Goal: Task Accomplishment & Management: Manage account settings

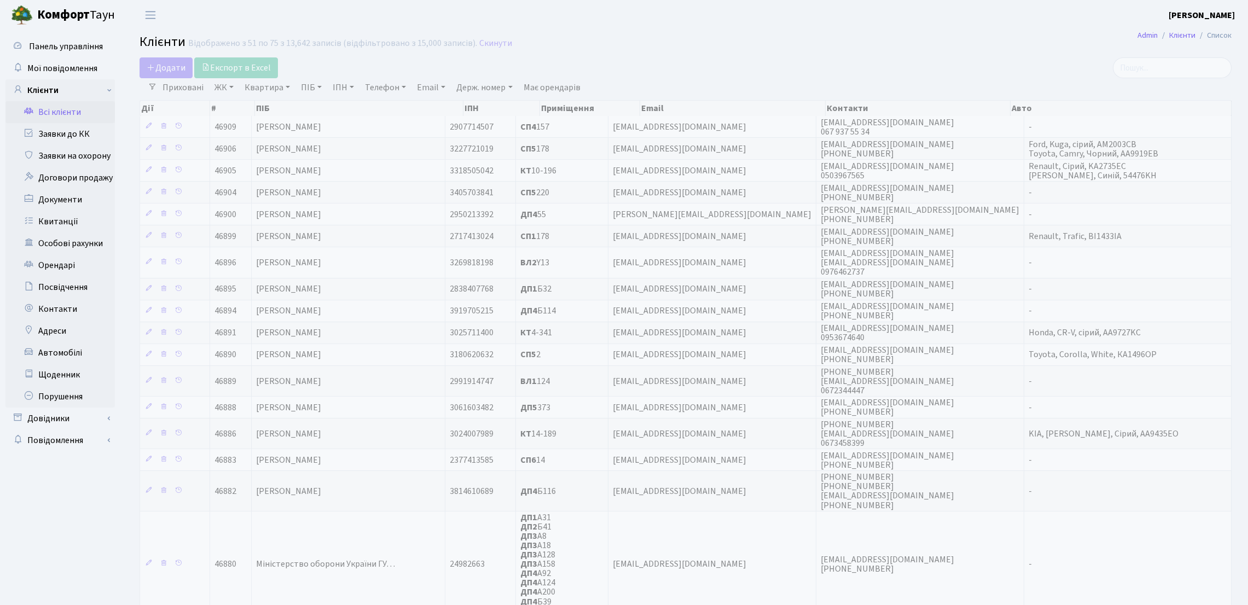
select select "25"
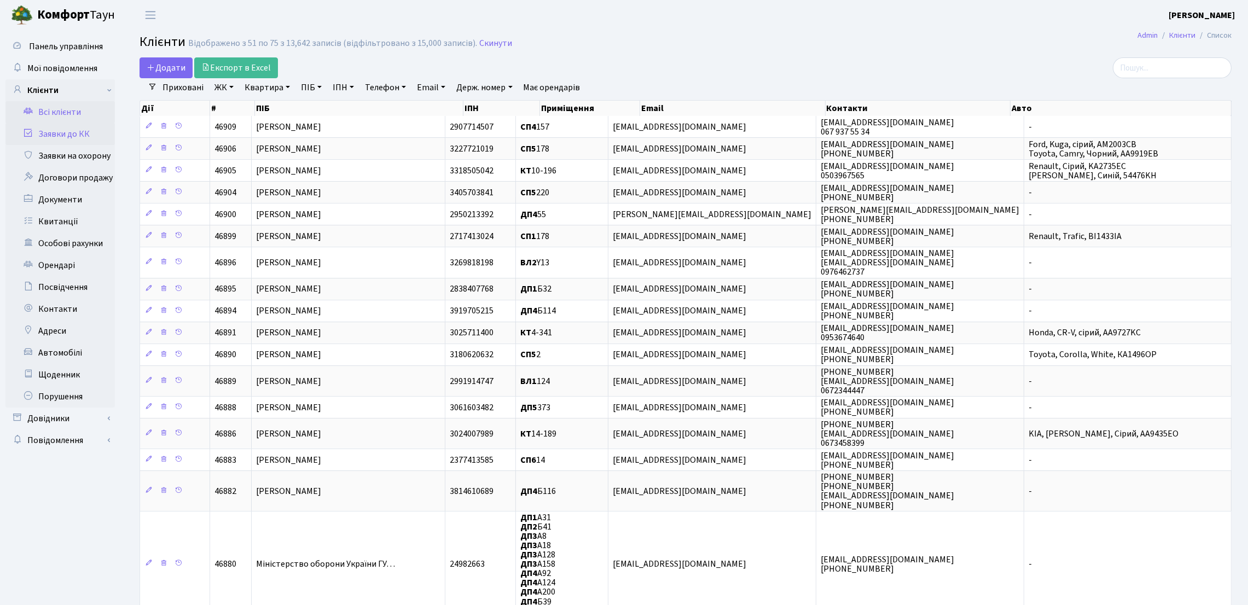
click at [84, 138] on link "Заявки до КК" at bounding box center [59, 134] width 109 height 22
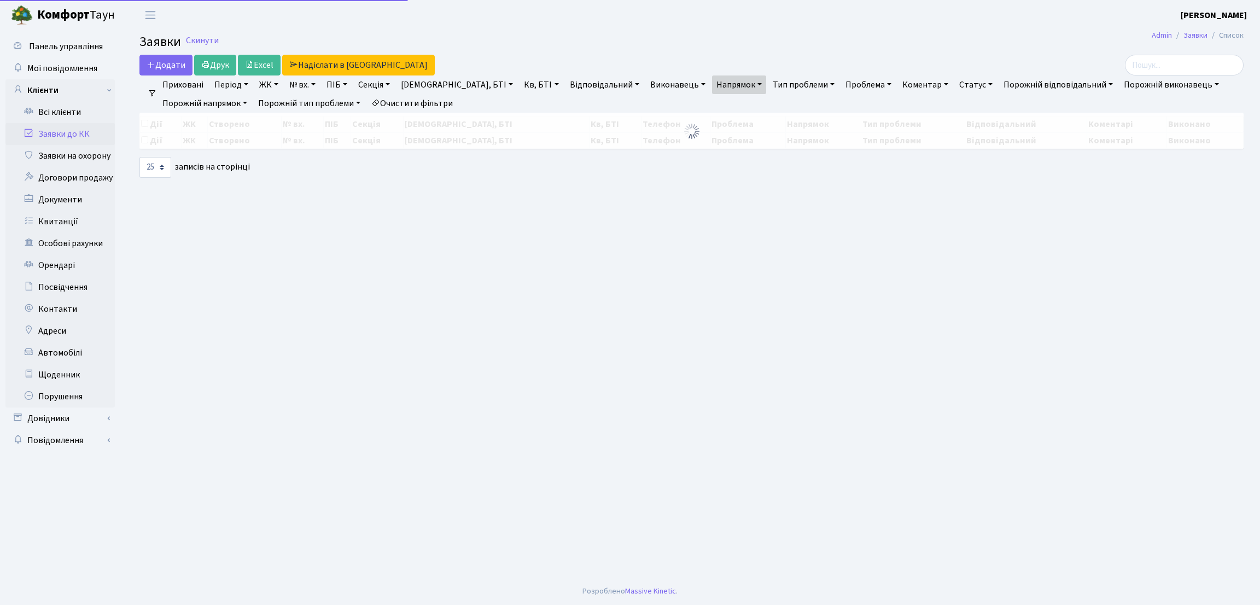
select select "25"
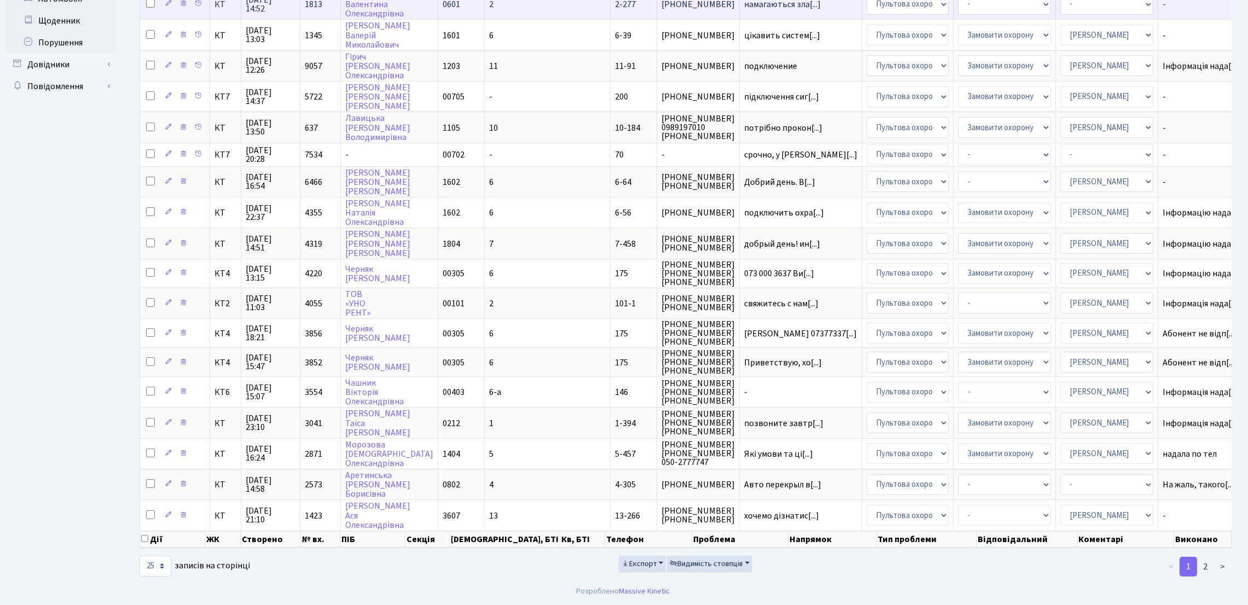
scroll to position [362, 0]
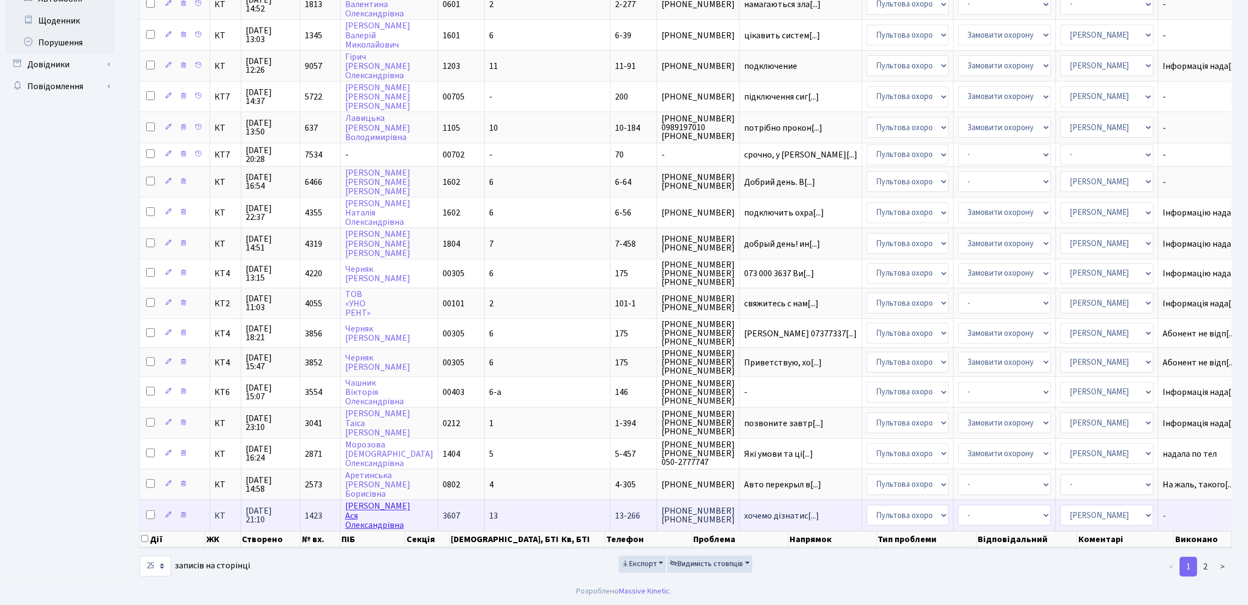
click at [377, 522] on link "Працюкова Ася Олександрівна" at bounding box center [377, 515] width 65 height 31
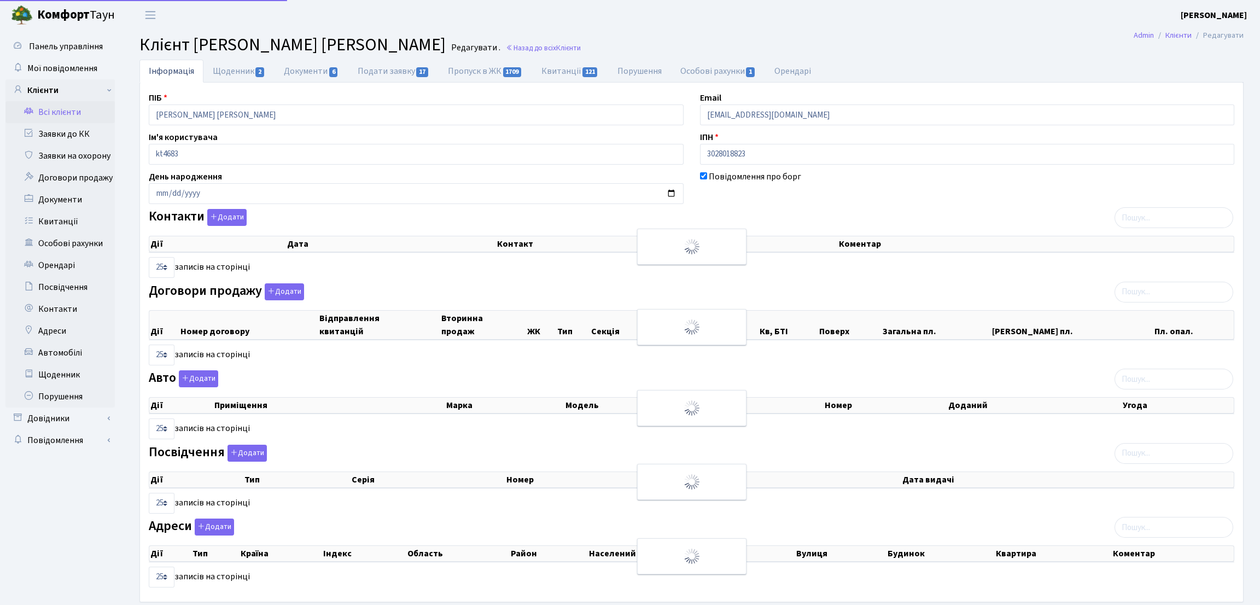
select select "25"
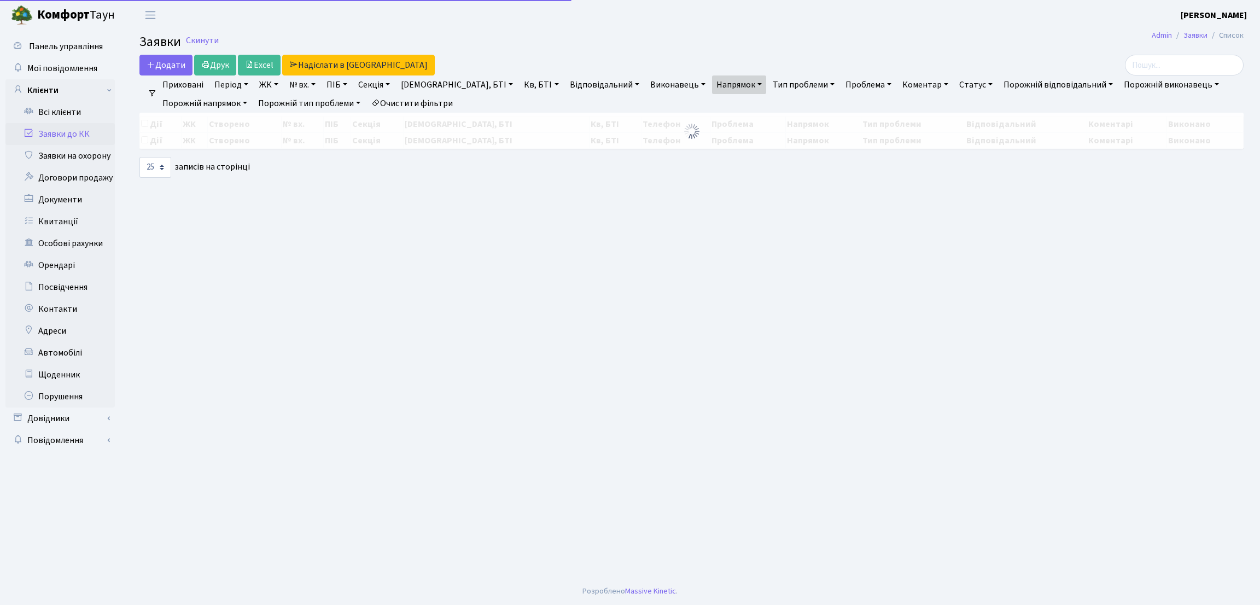
select select "25"
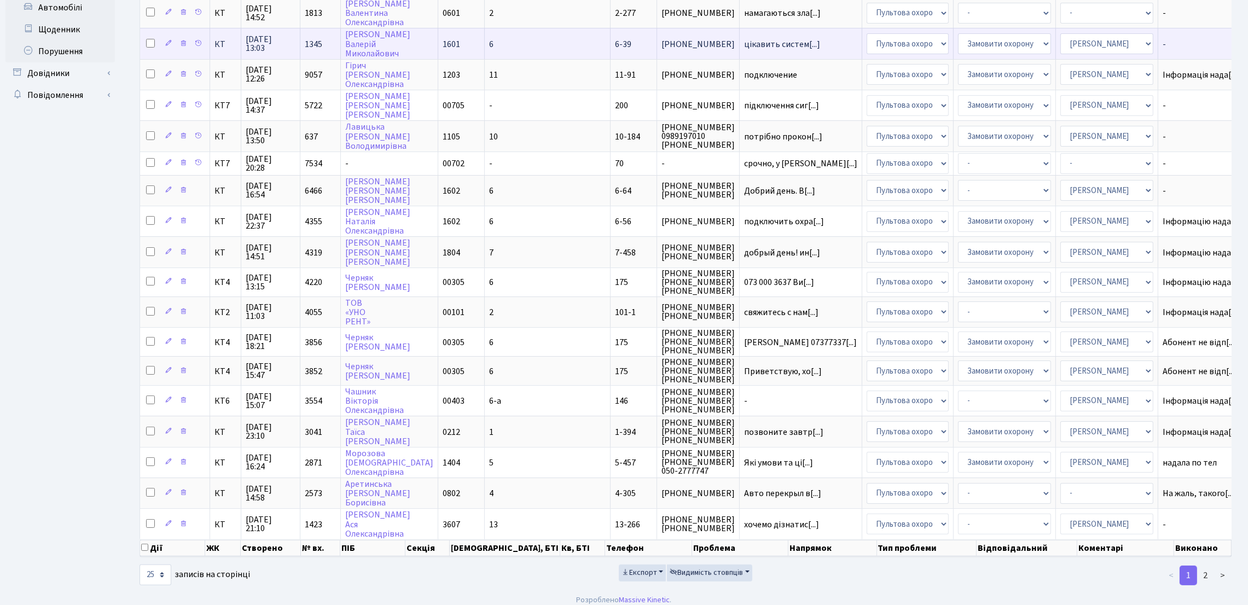
scroll to position [363, 0]
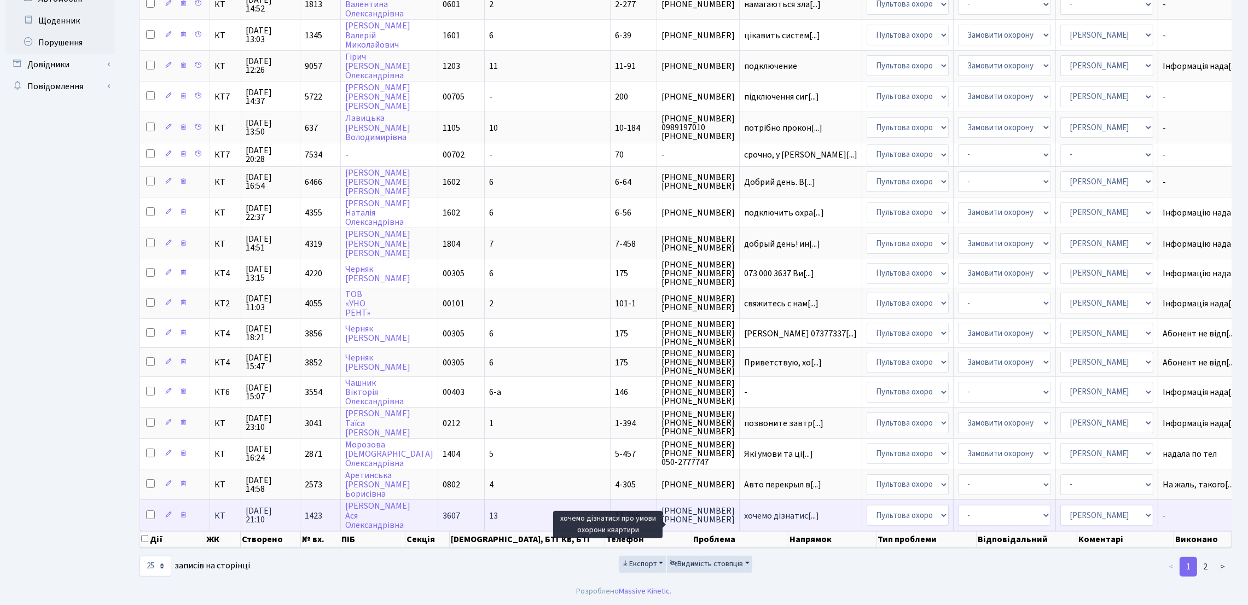
click at [744, 516] on span "хочемо дізнатис[...]" at bounding box center [781, 516] width 75 height 12
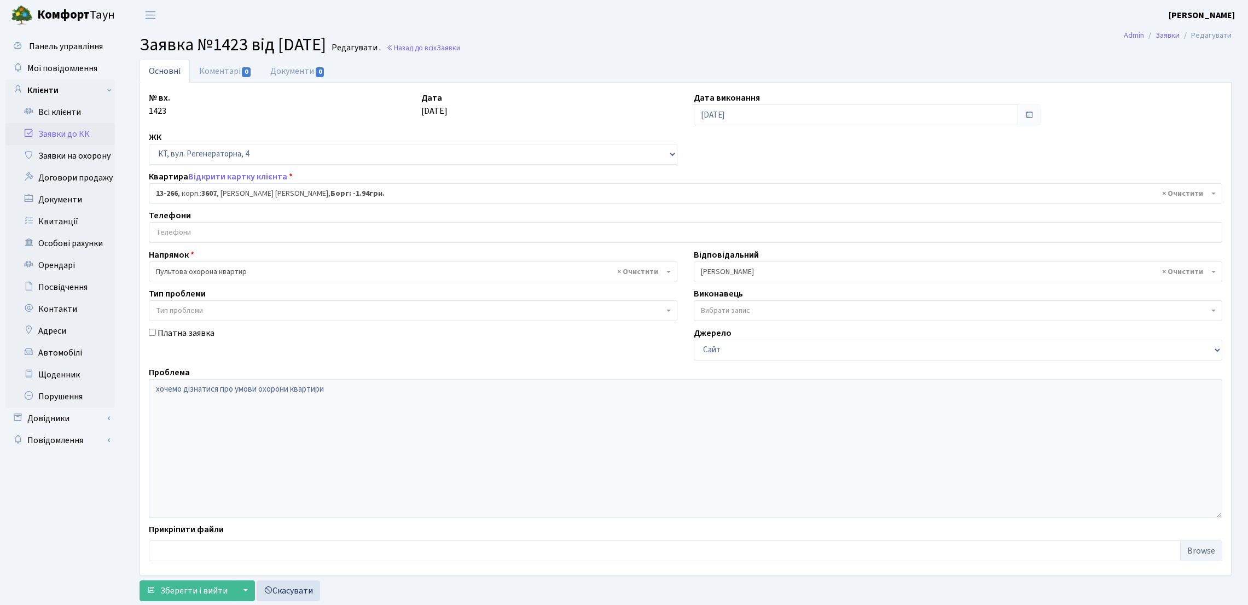
select select "7912"
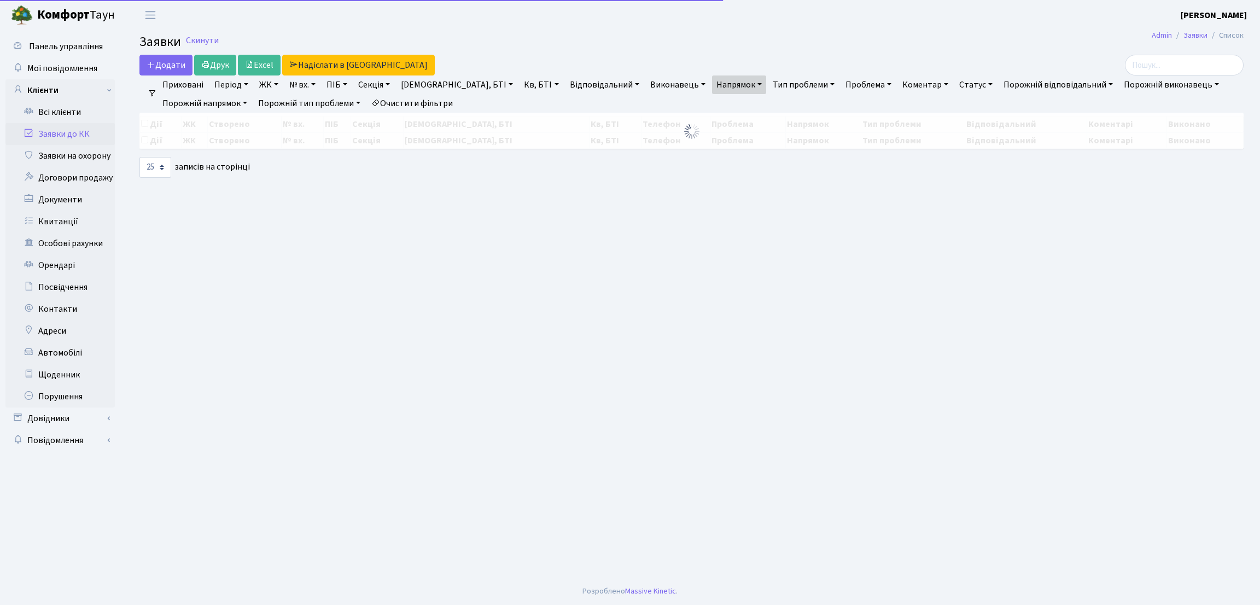
select select "25"
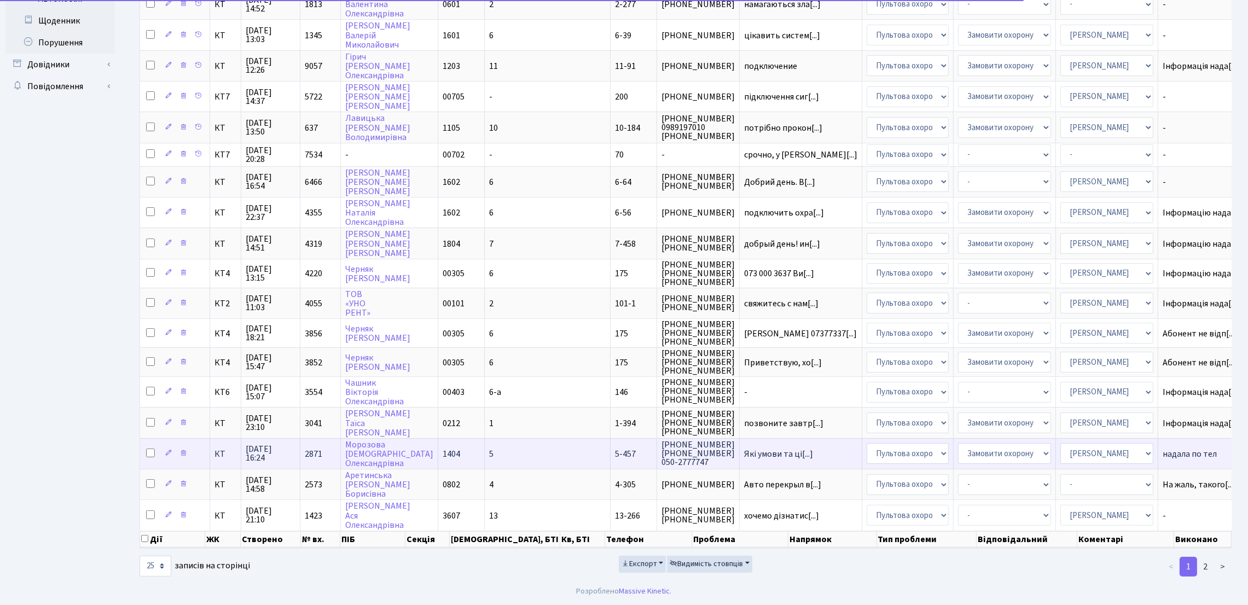
scroll to position [2, 0]
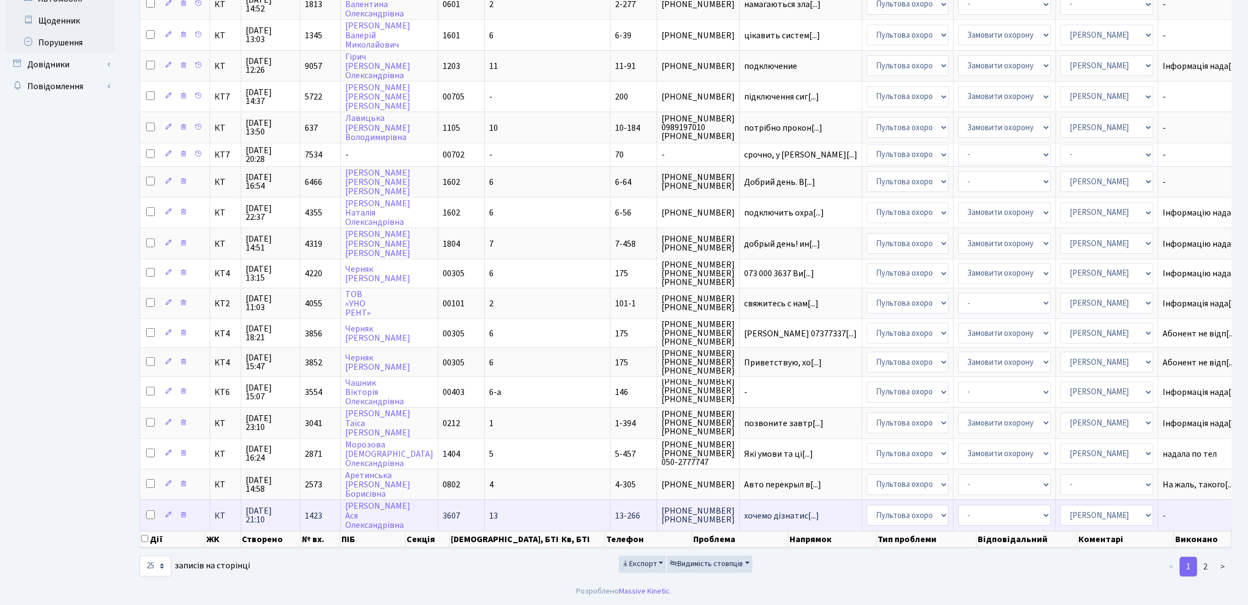
click at [661, 509] on span "(067) 230-80-94 (068) 464-05-88" at bounding box center [697, 515] width 73 height 18
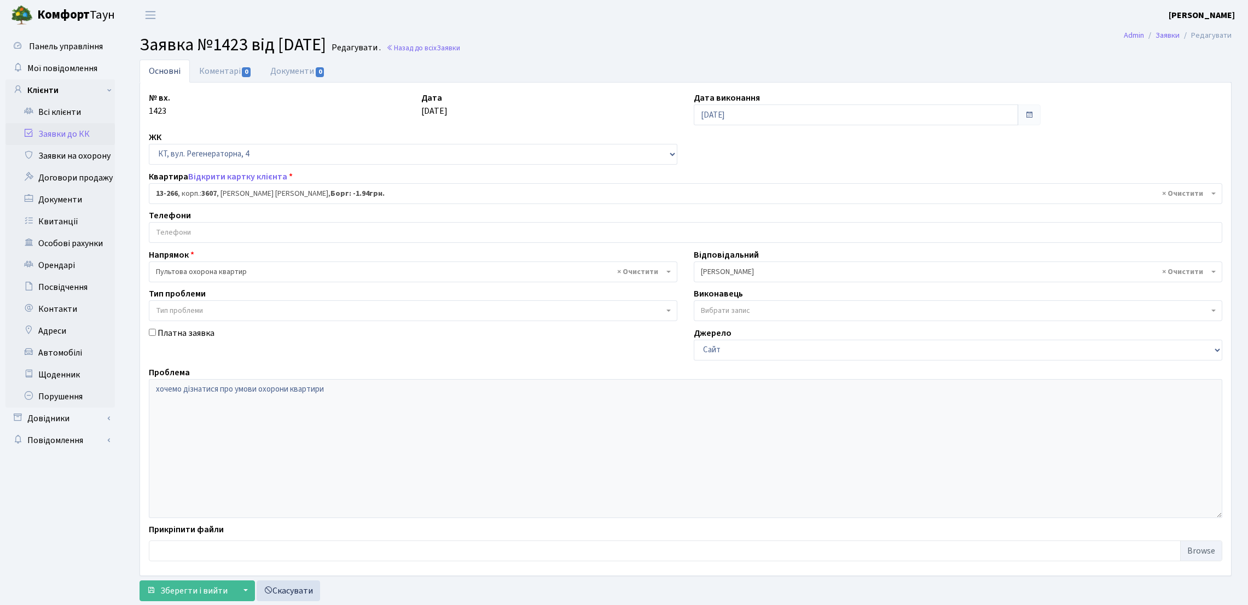
select select "7912"
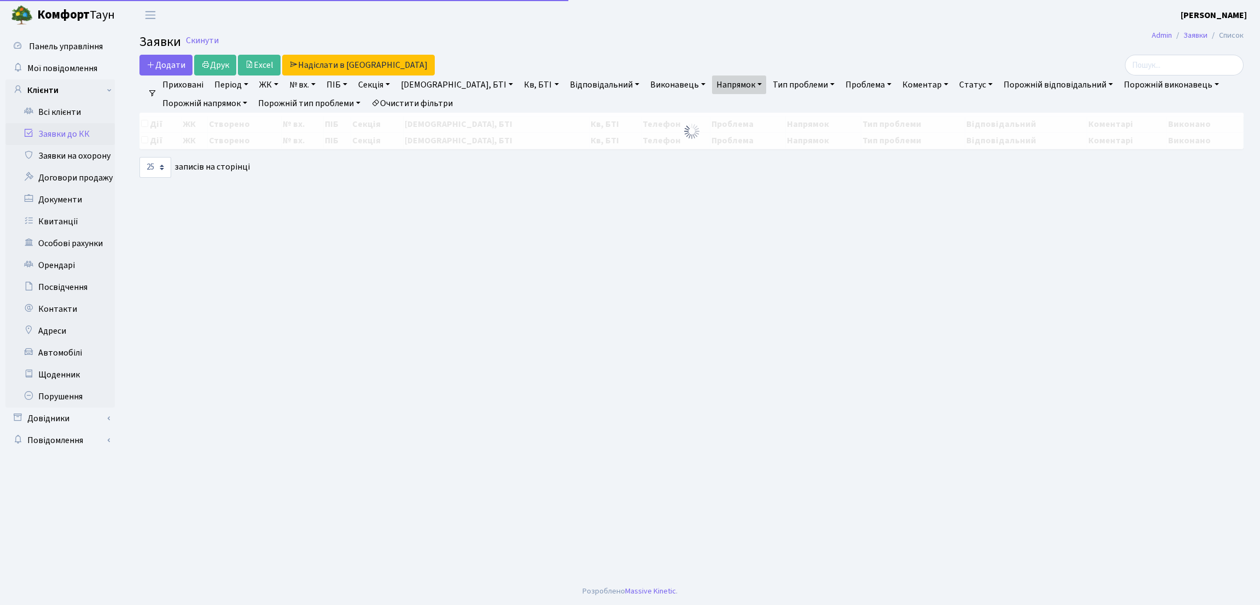
select select "25"
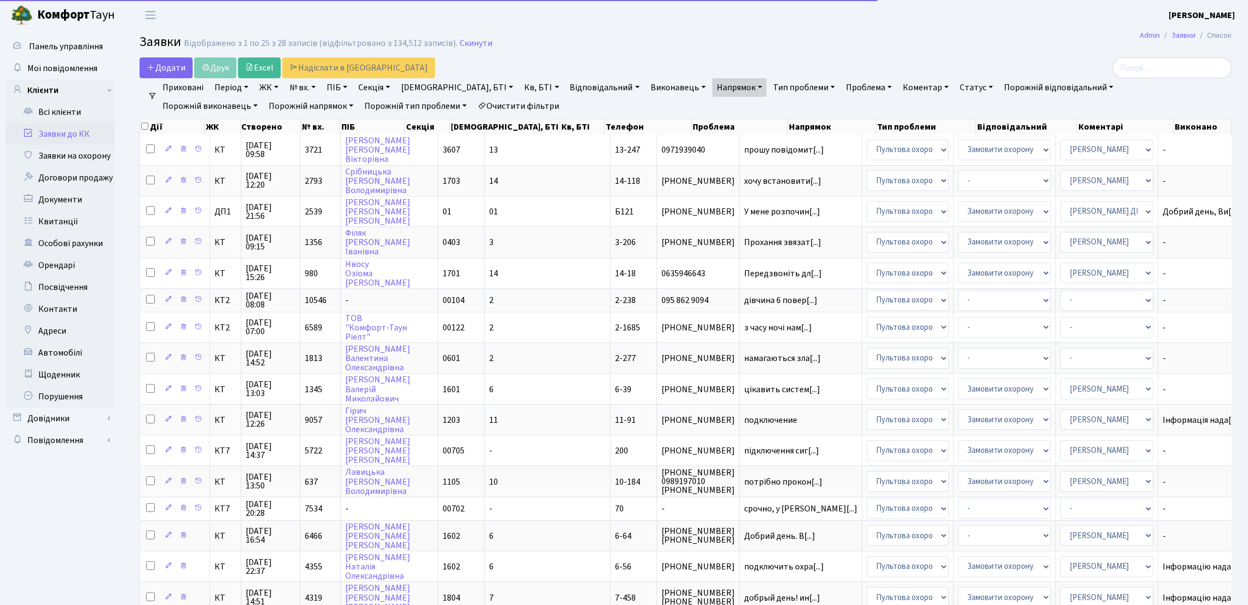
scroll to position [363, 0]
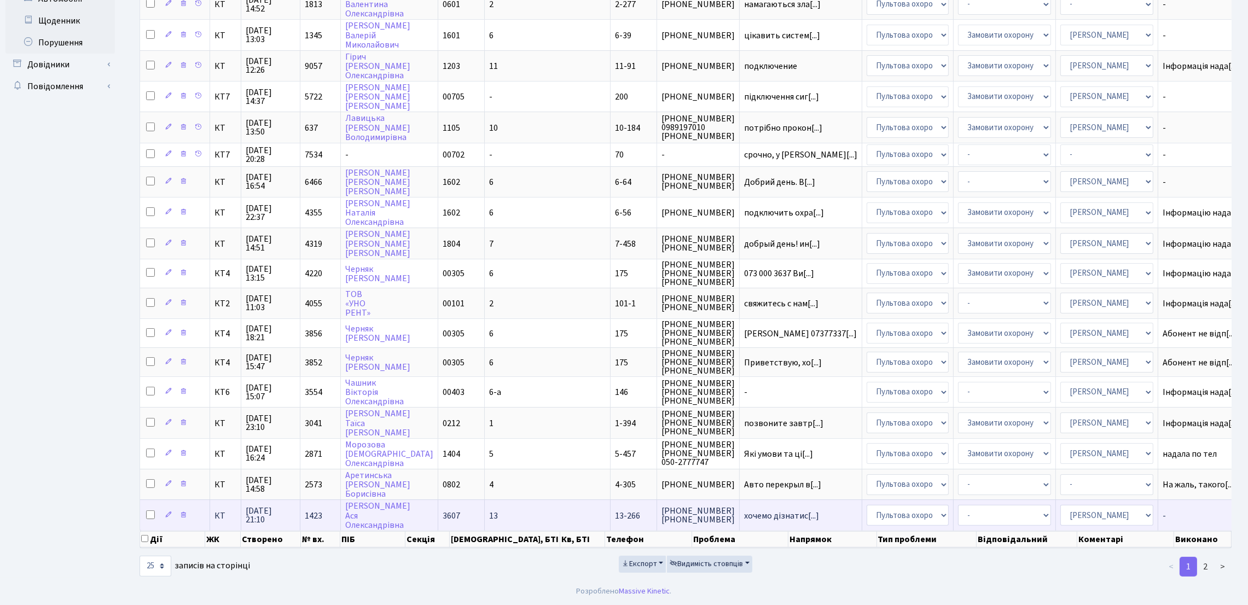
click at [353, 516] on td "Працюкова Ася Олександрівна" at bounding box center [389, 514] width 97 height 31
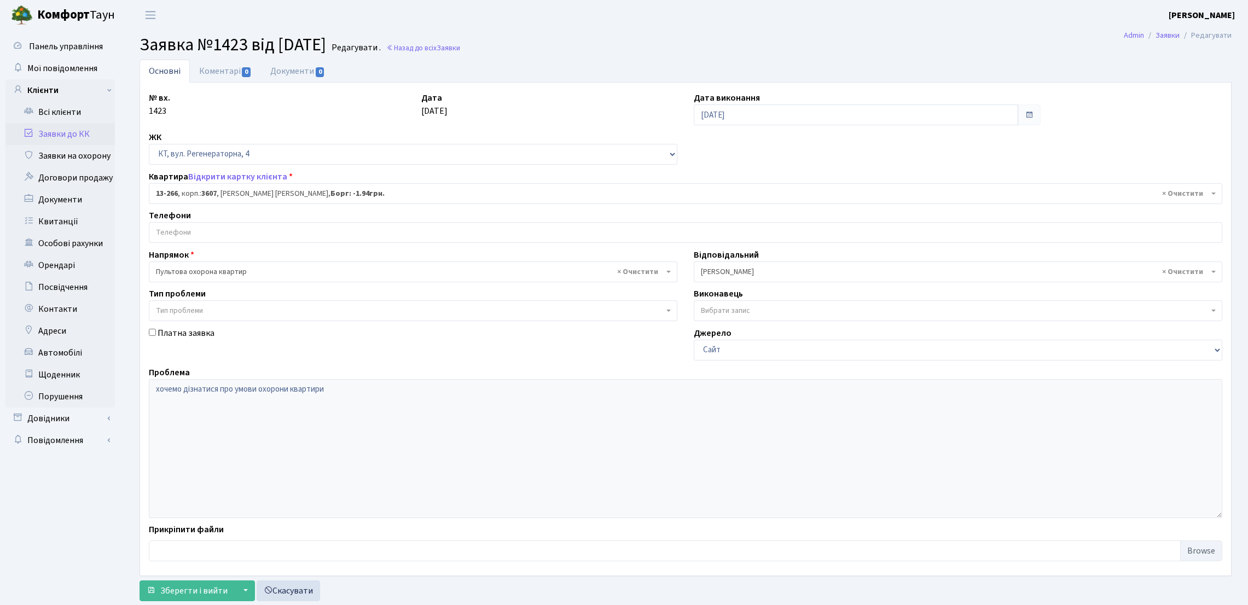
select select "7912"
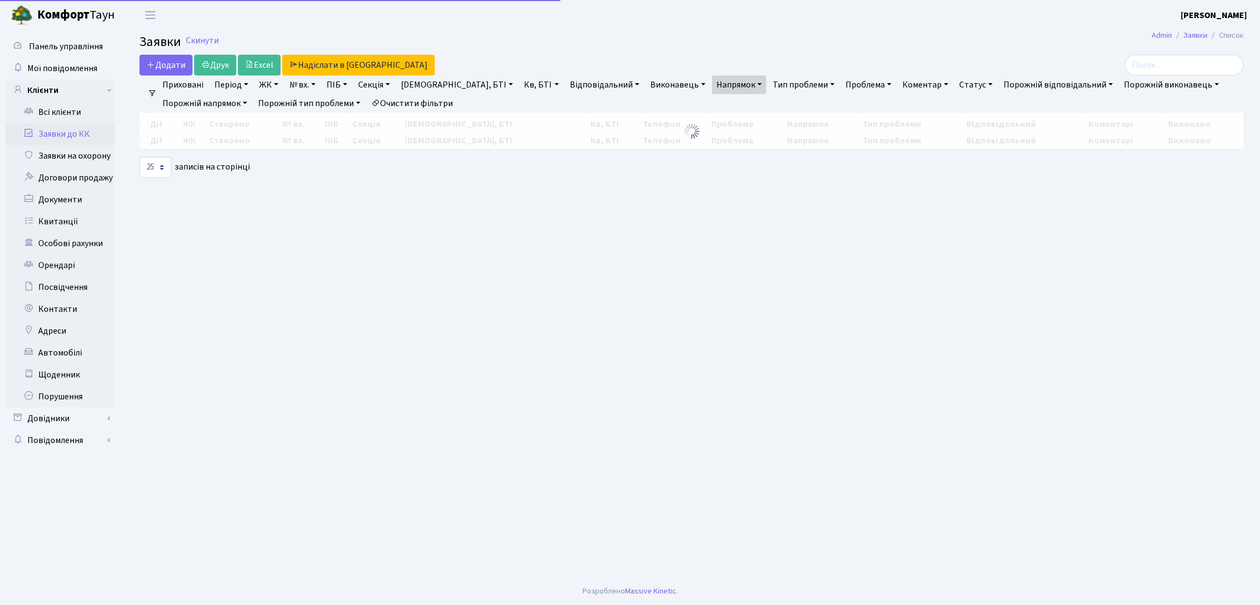
select select "25"
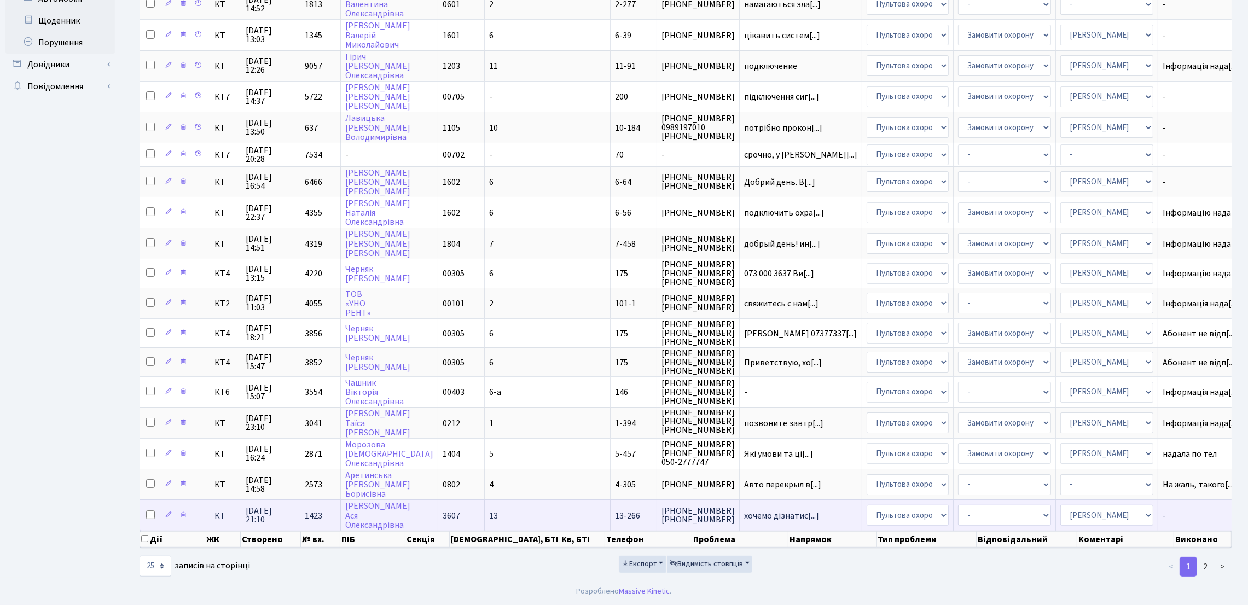
scroll to position [1, 0]
click at [661, 517] on span "(067) 230-80-94 (068) 464-05-88" at bounding box center [697, 515] width 73 height 18
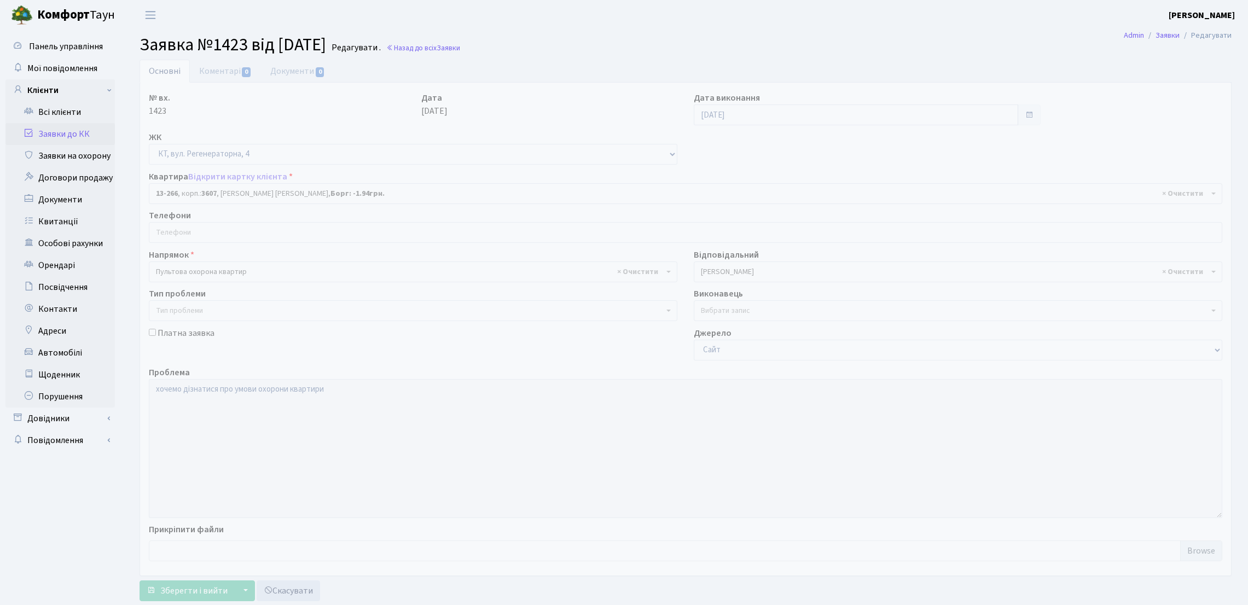
select select "7912"
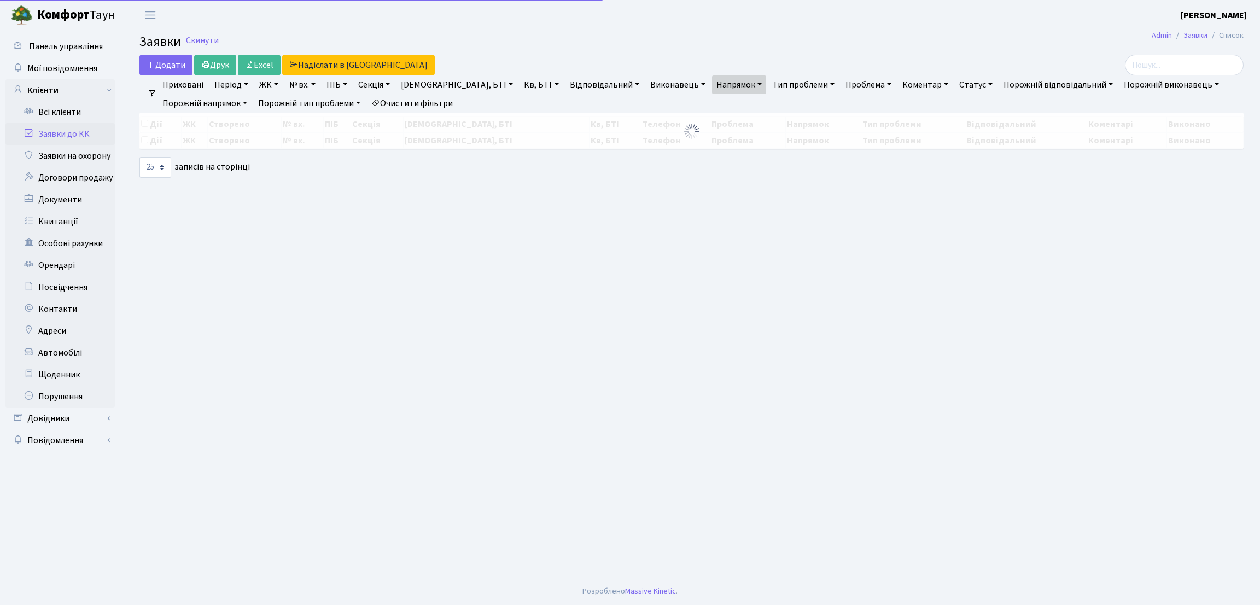
select select "25"
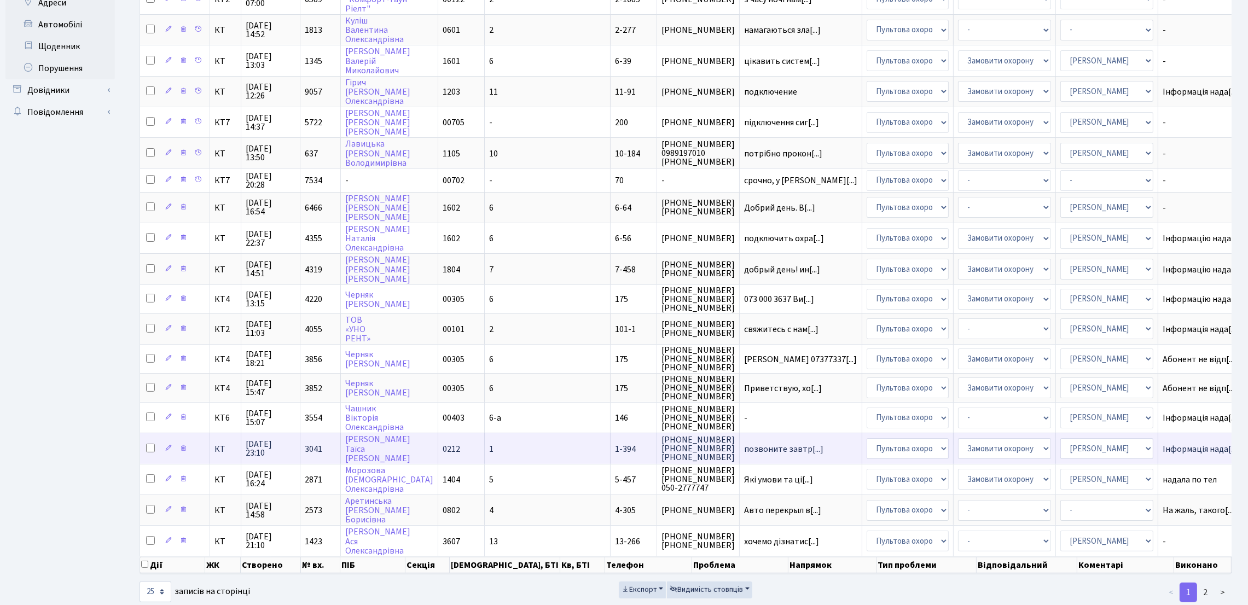
scroll to position [2, 0]
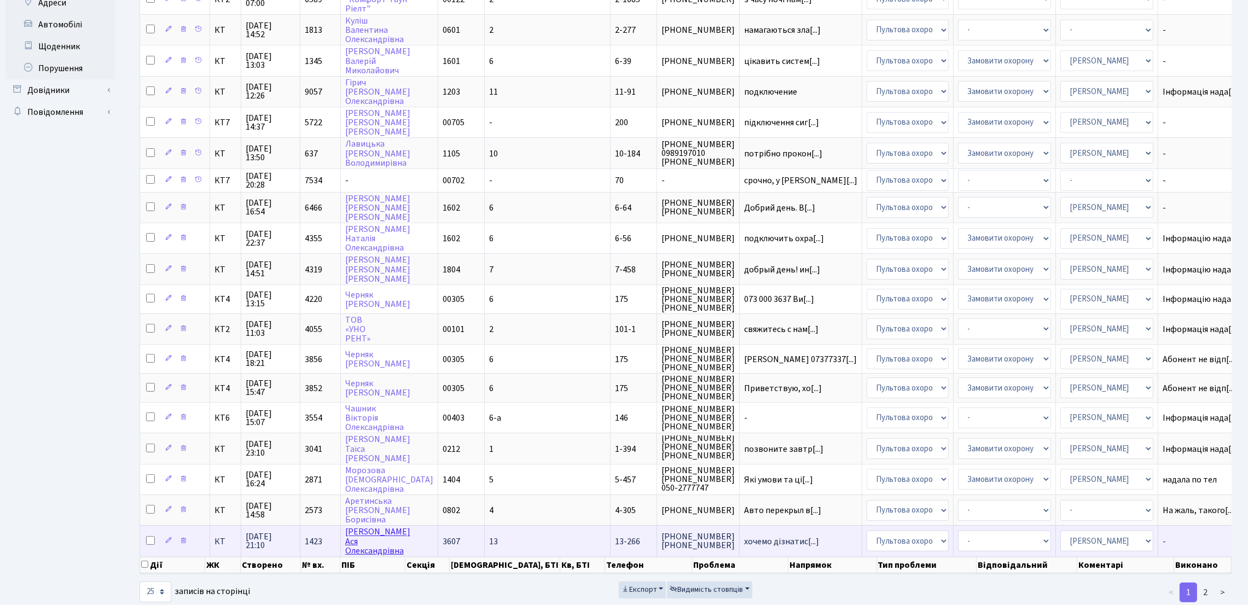
click at [371, 539] on link "Працюкова Ася Олександрівна" at bounding box center [377, 541] width 65 height 31
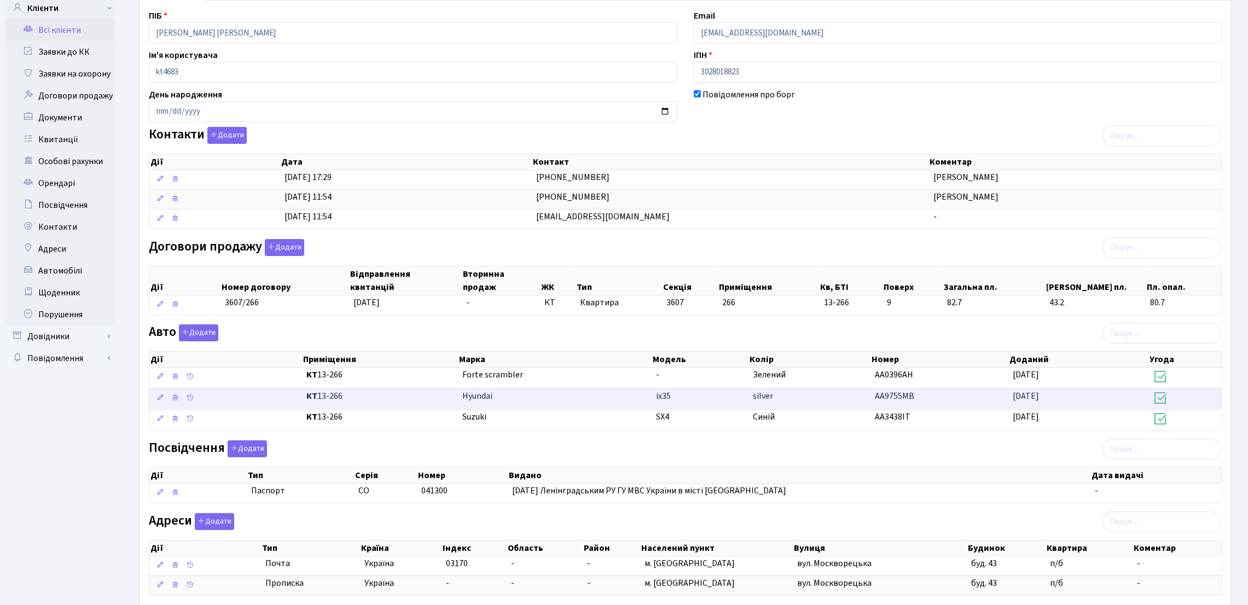
scroll to position [154, 0]
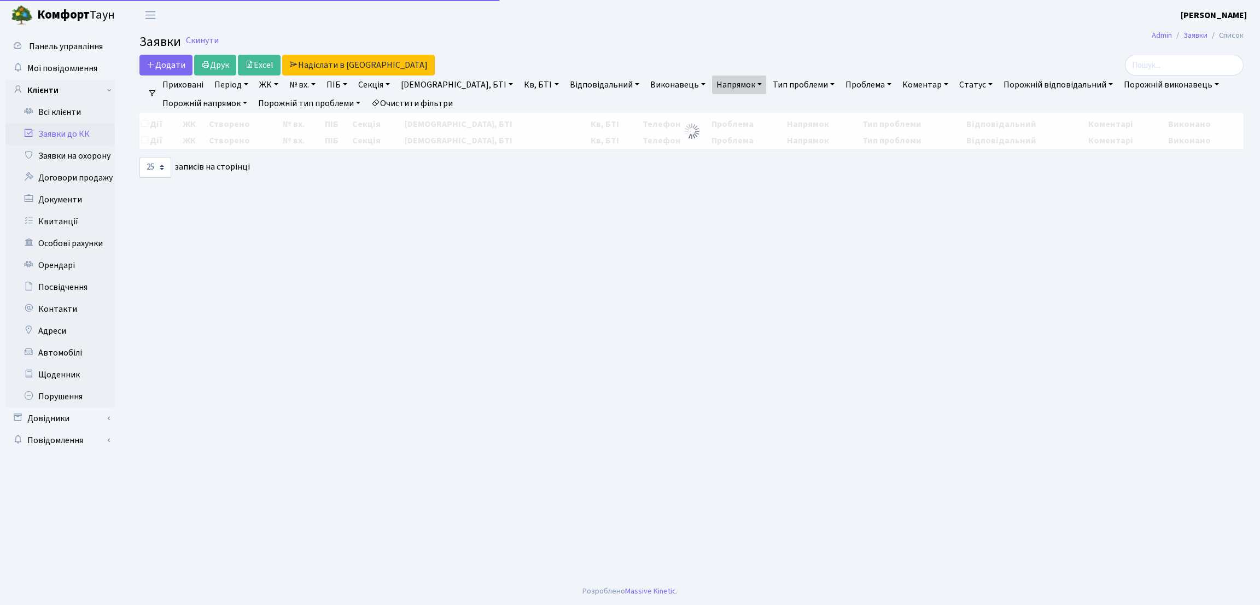
select select "25"
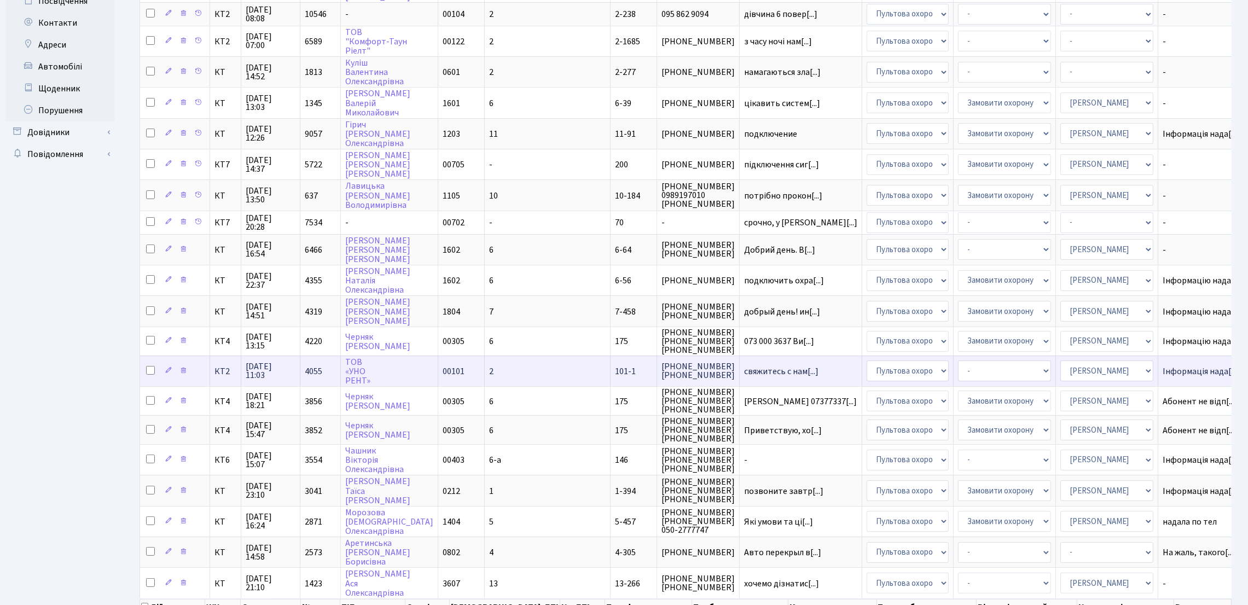
scroll to position [363, 0]
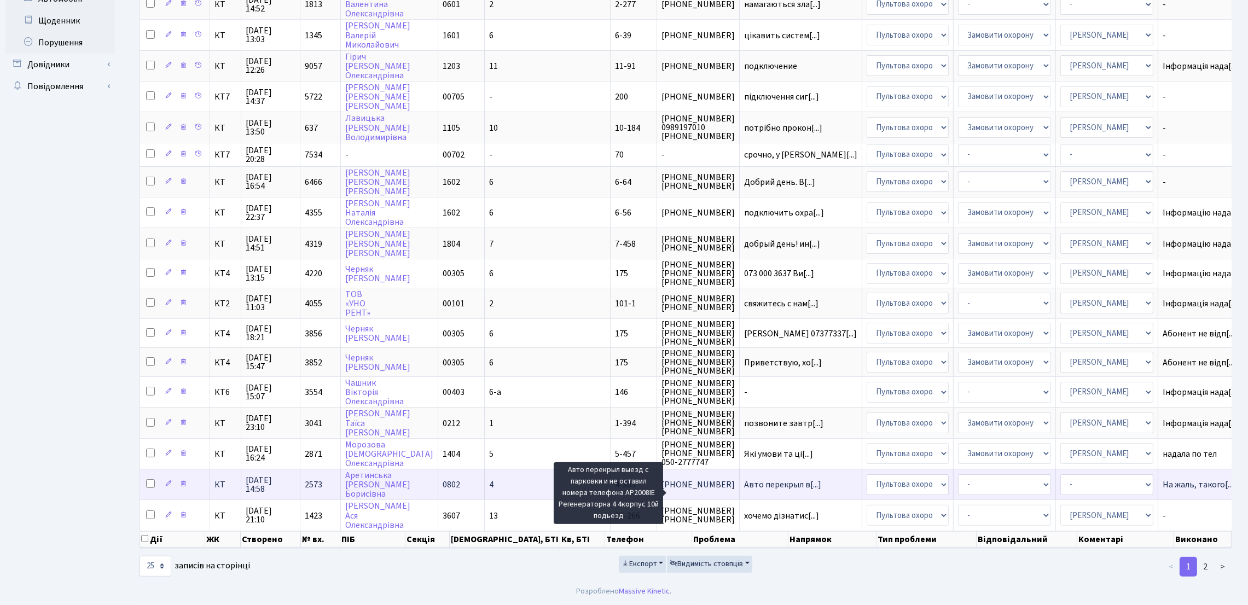
click at [744, 488] on span "Авто перекрыл в[...]" at bounding box center [782, 485] width 77 height 12
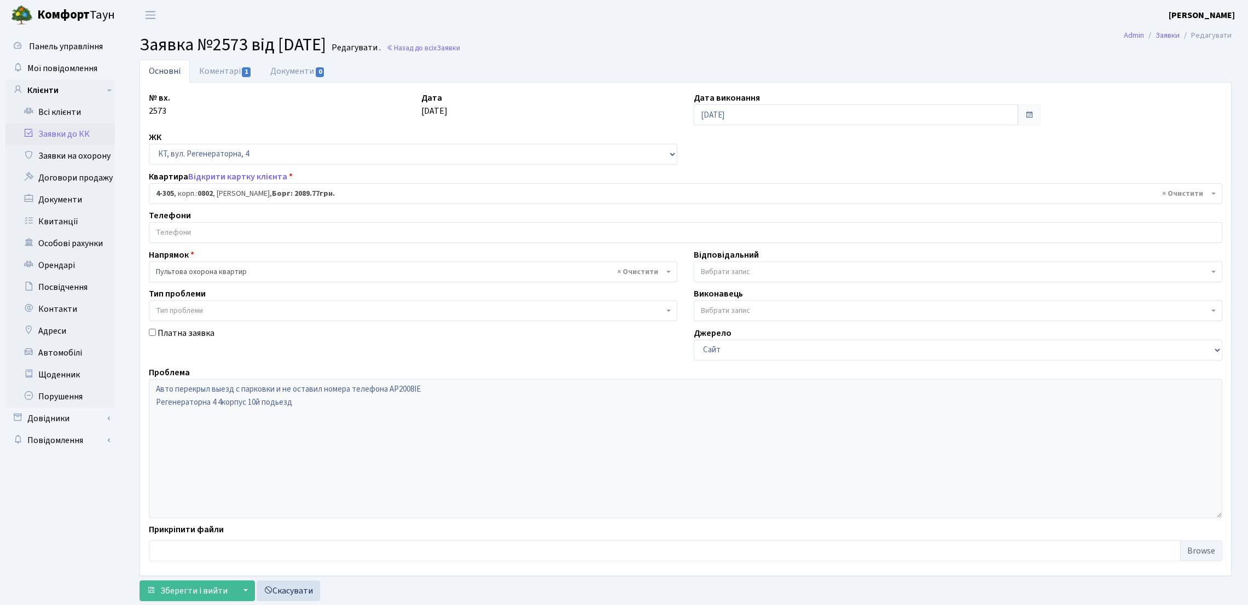
select select "1764"
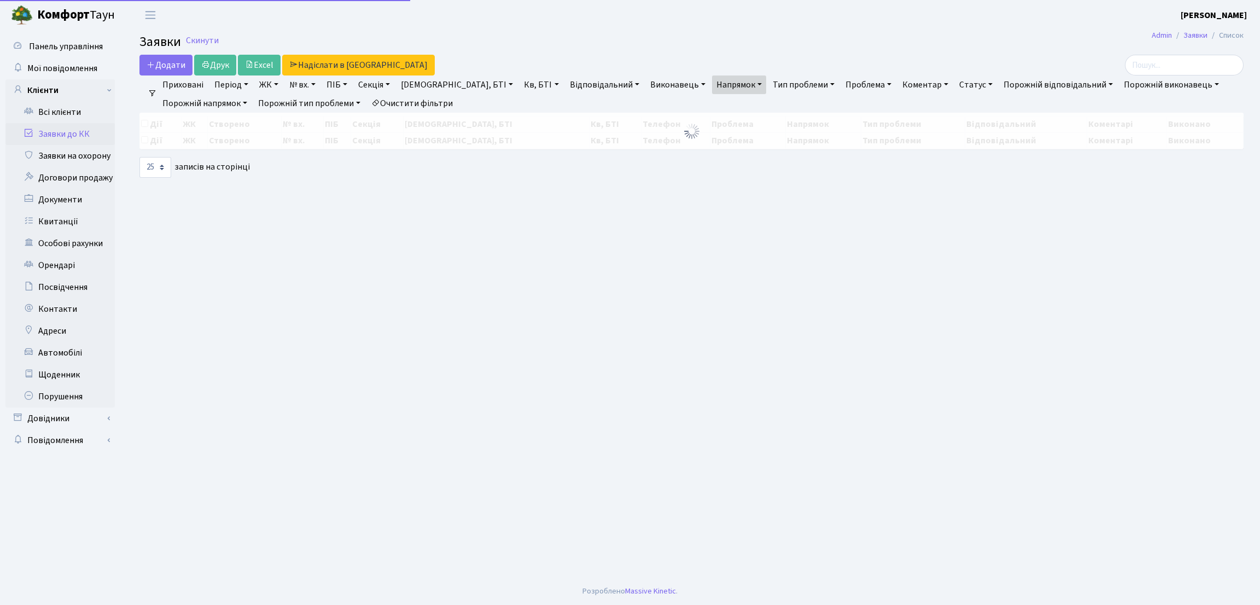
select select "25"
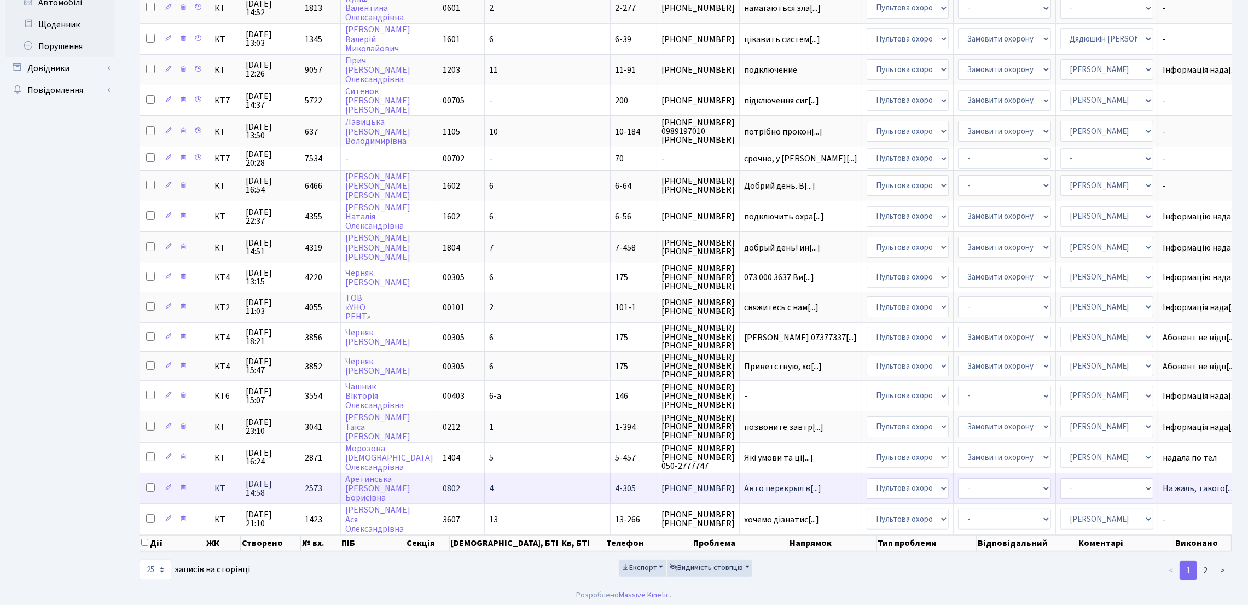
scroll to position [363, 0]
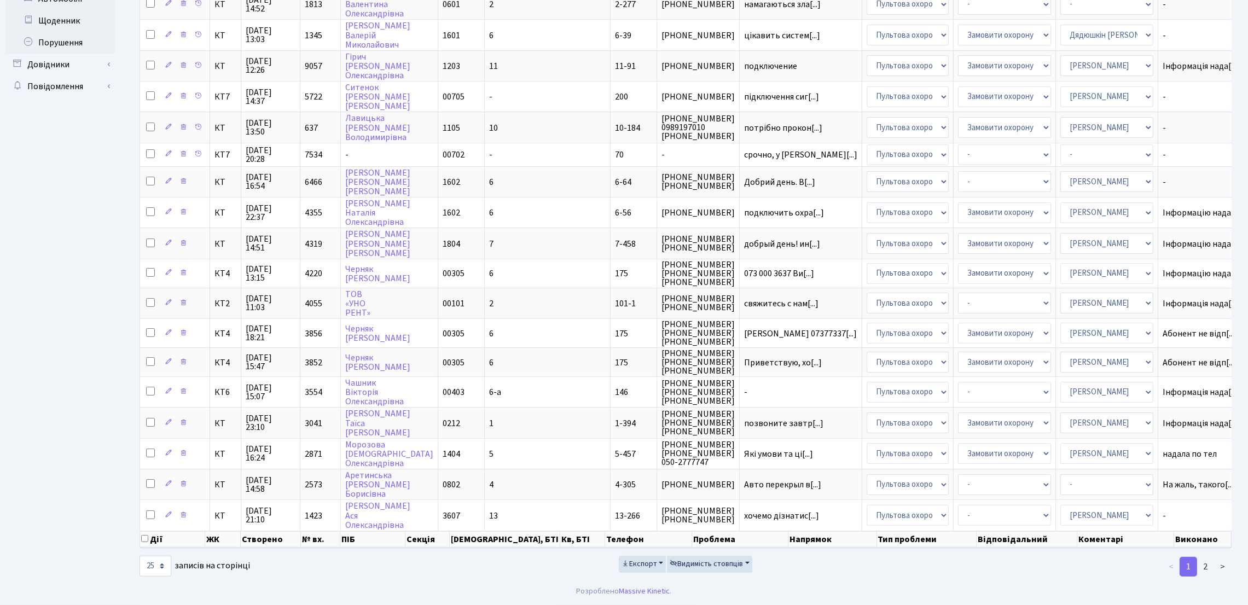
click at [25, 405] on ul "Панель управління Мої повідомлення Клієнти" at bounding box center [59, 127] width 109 height 890
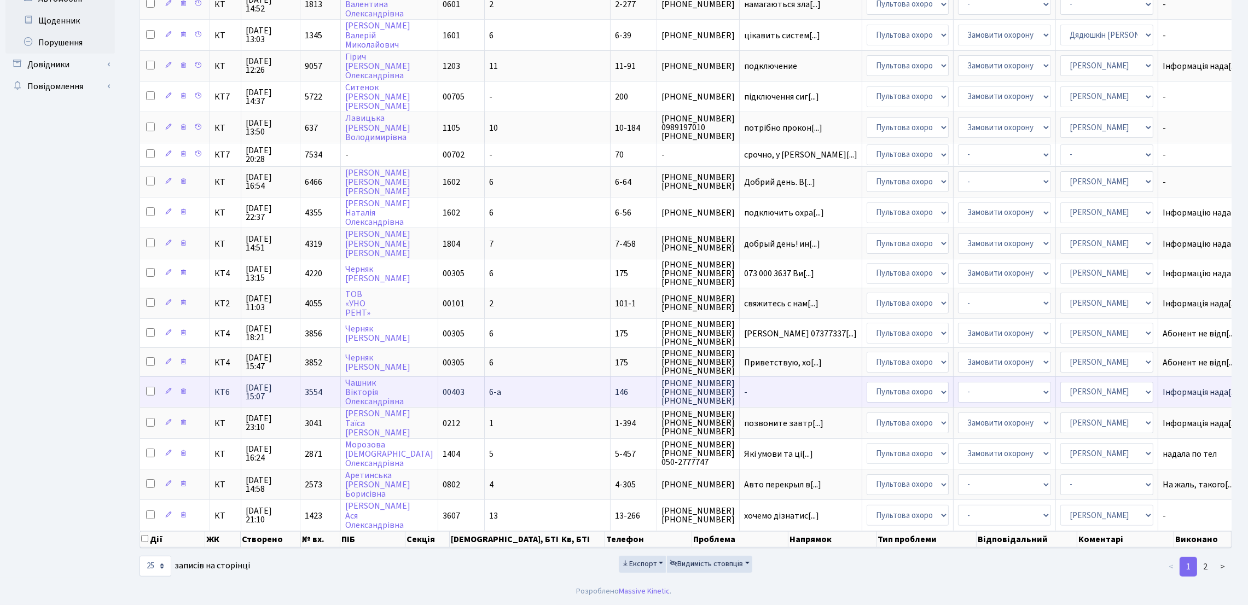
click at [739, 378] on td "-" at bounding box center [800, 391] width 123 height 31
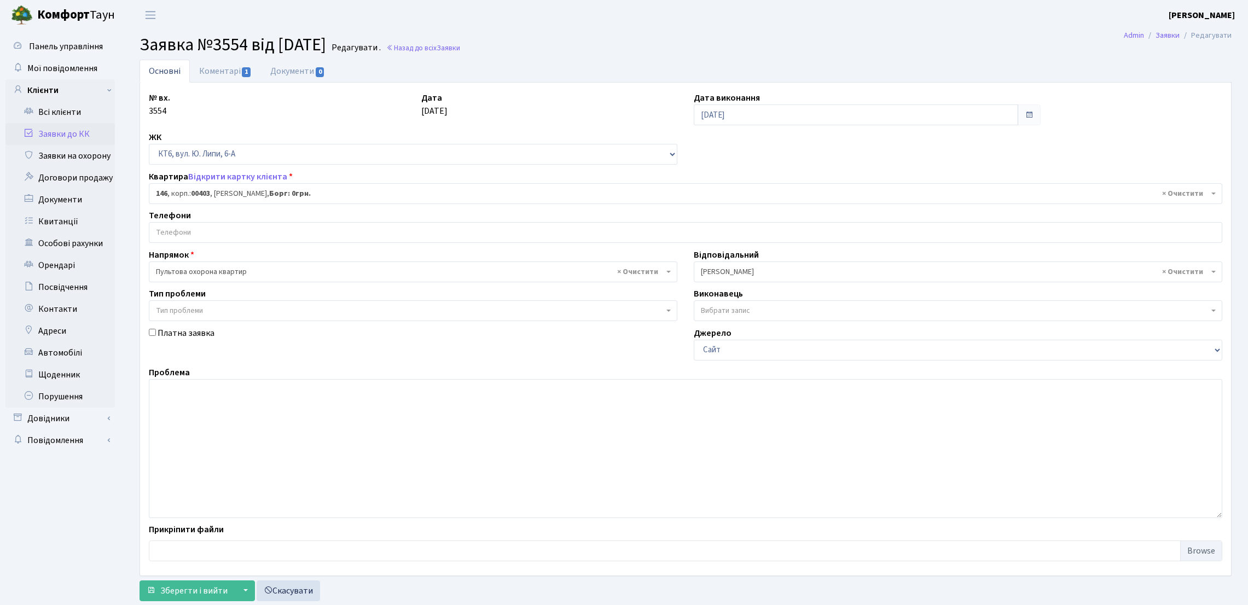
select select "17238"
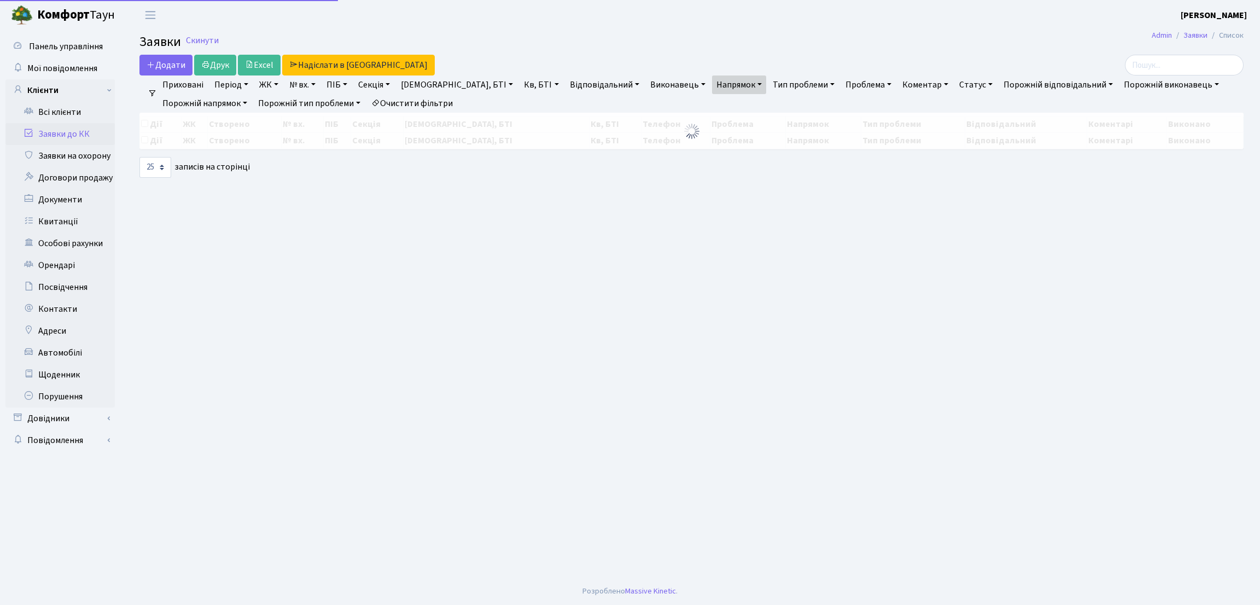
select select "25"
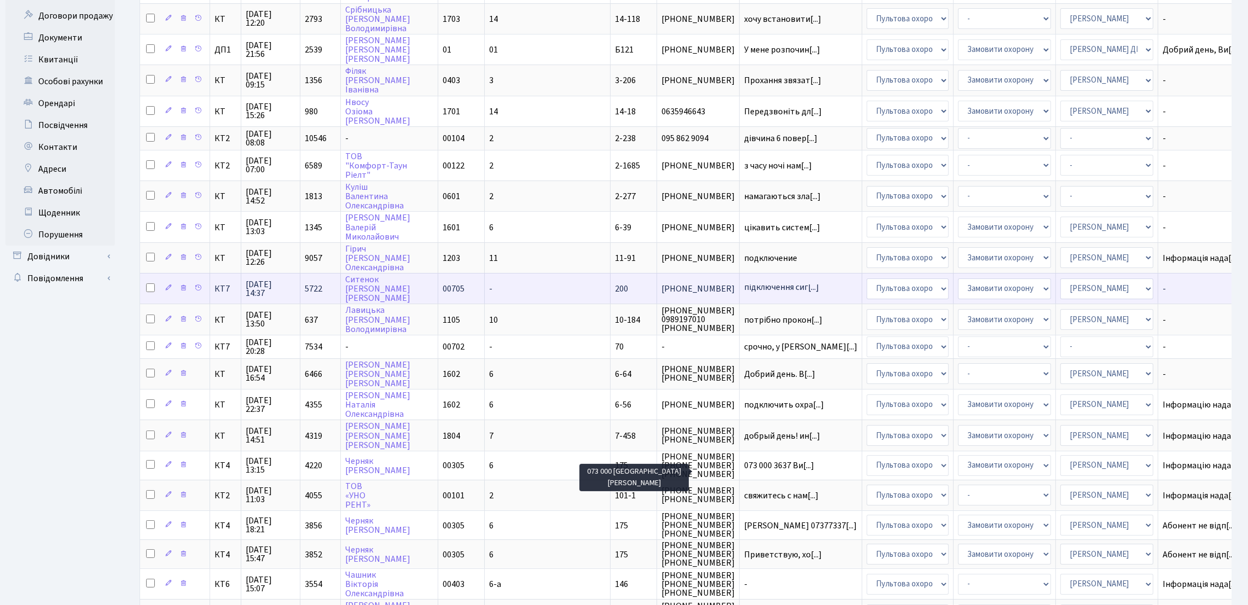
scroll to position [164, 0]
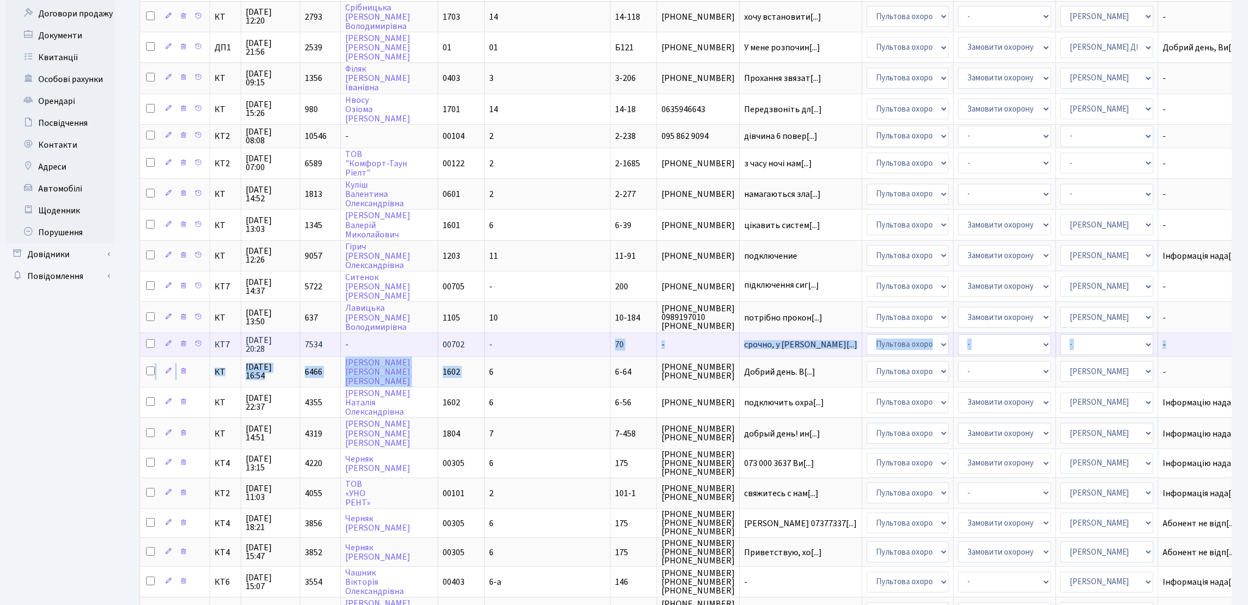
drag, startPoint x: 475, startPoint y: 354, endPoint x: 475, endPoint y: 342, distance: 12.0
click at [475, 342] on tbody "КТ 15.05.2025 09:58 3721 Коваленко Тетяна Вікторівна 3607 13 13-247 0971939040 …" at bounding box center [723, 345] width 1167 height 750
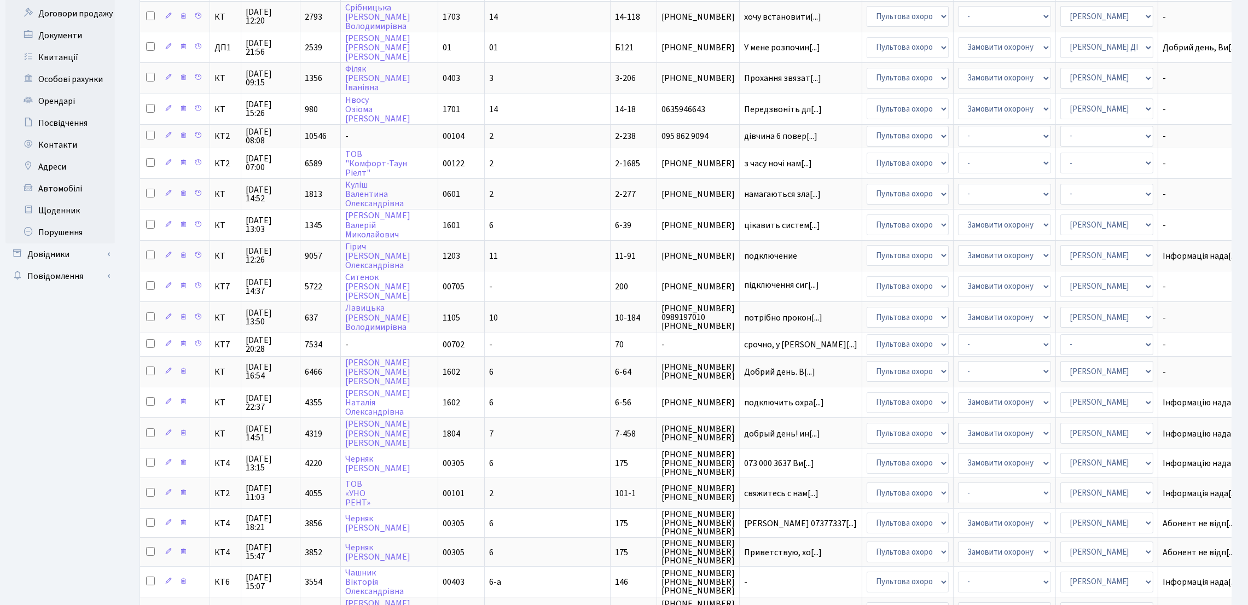
click at [74, 482] on ul "Панель управління Мої повідомлення Клієнти" at bounding box center [59, 316] width 109 height 890
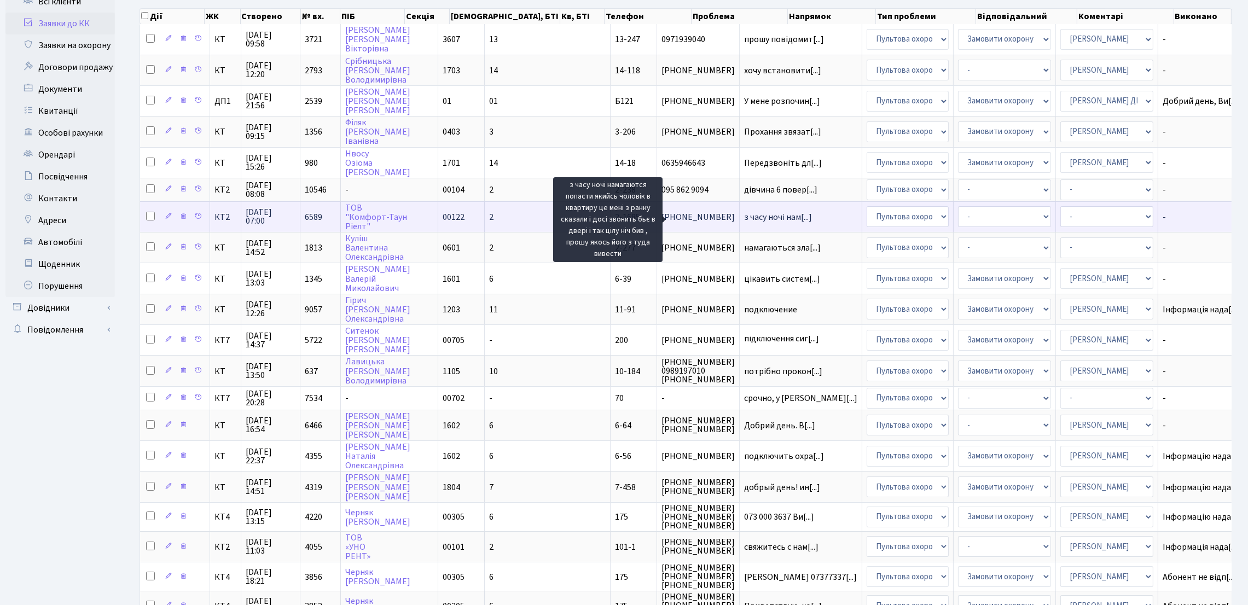
scroll to position [82, 0]
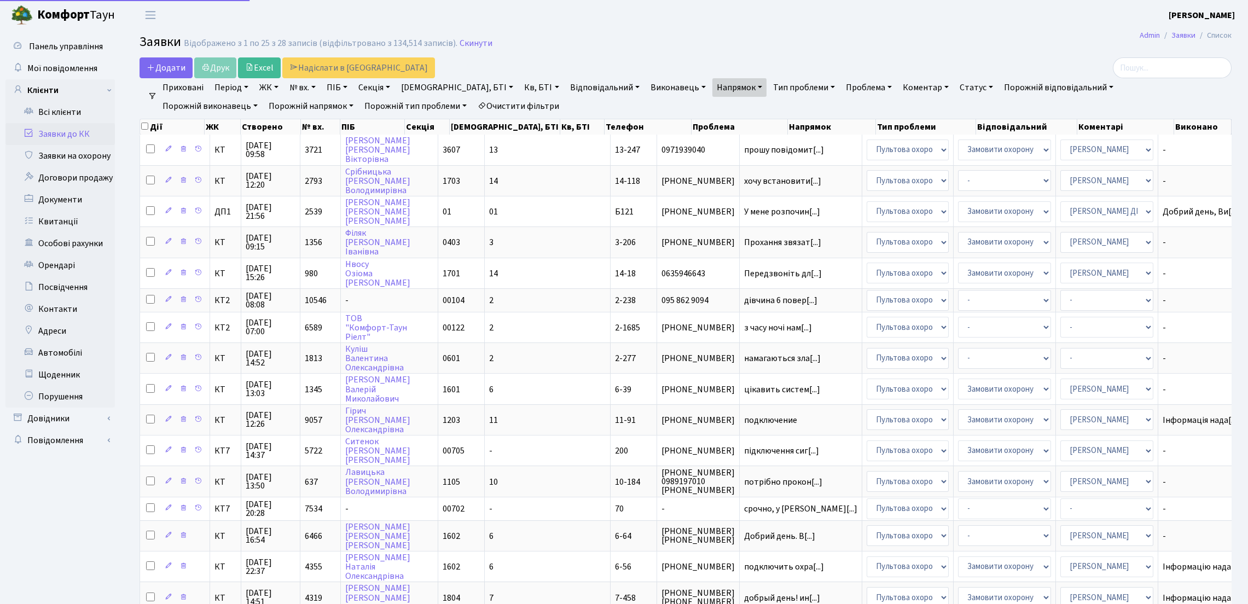
select select "25"
